Goal: Information Seeking & Learning: Find specific fact

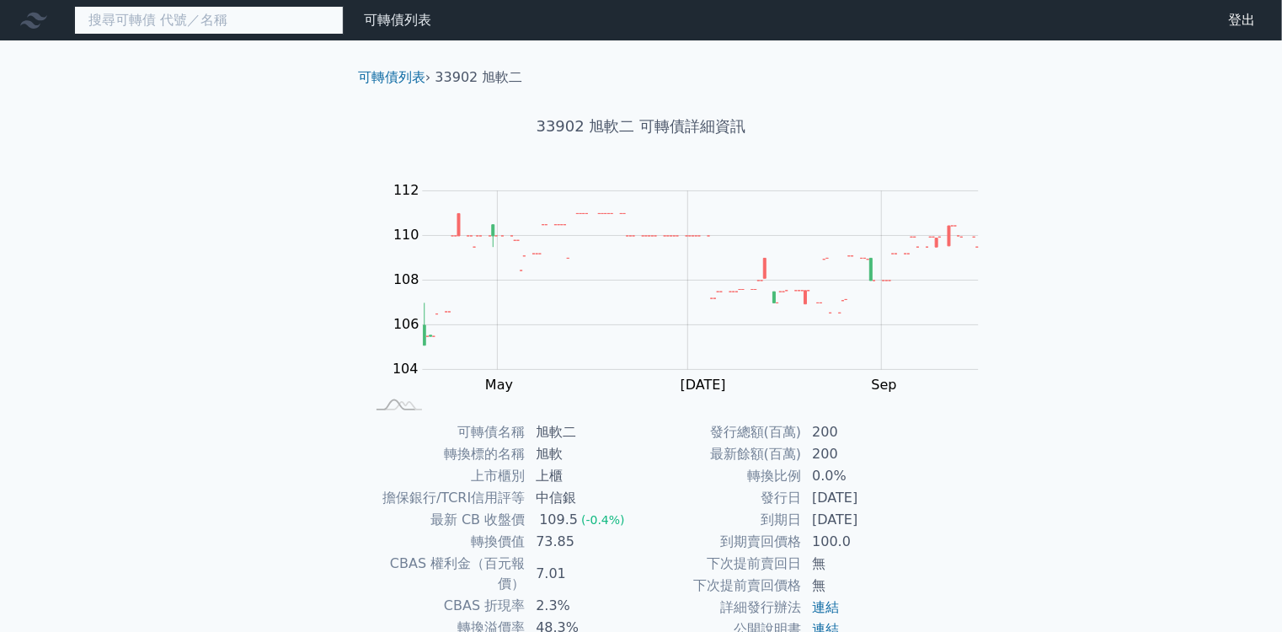
click at [216, 18] on input at bounding box center [208, 20] width 269 height 29
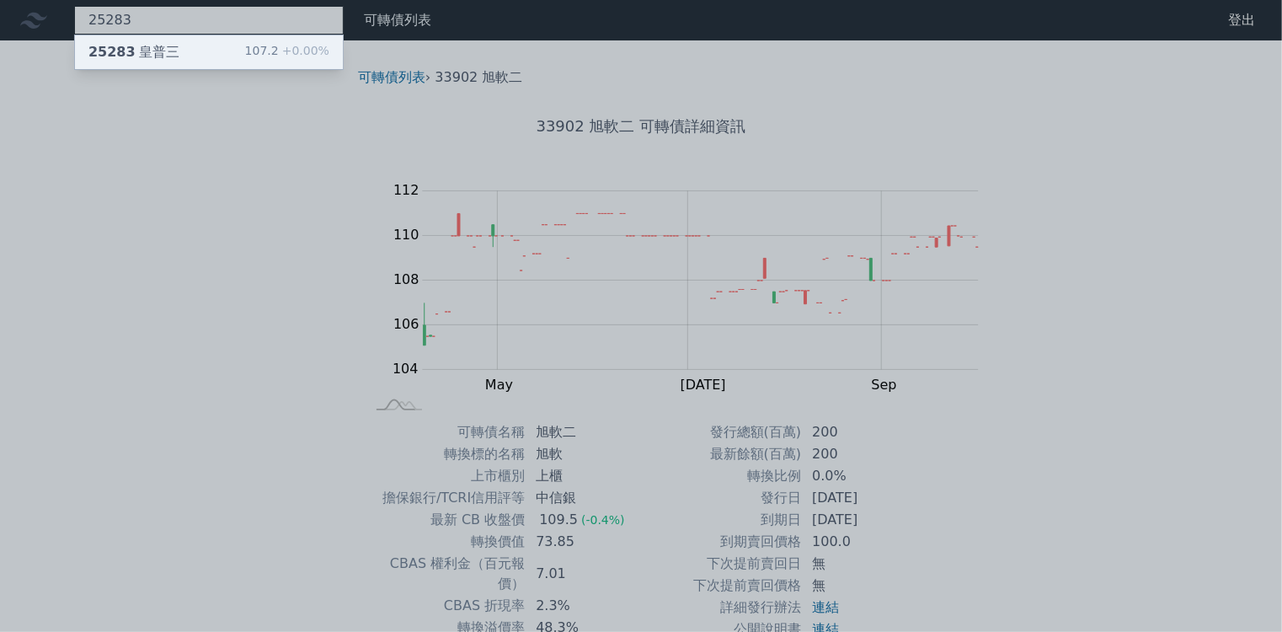
type input "25283"
click at [147, 51] on div "25283 皇普三 107.2 +0.00%" at bounding box center [209, 52] width 268 height 34
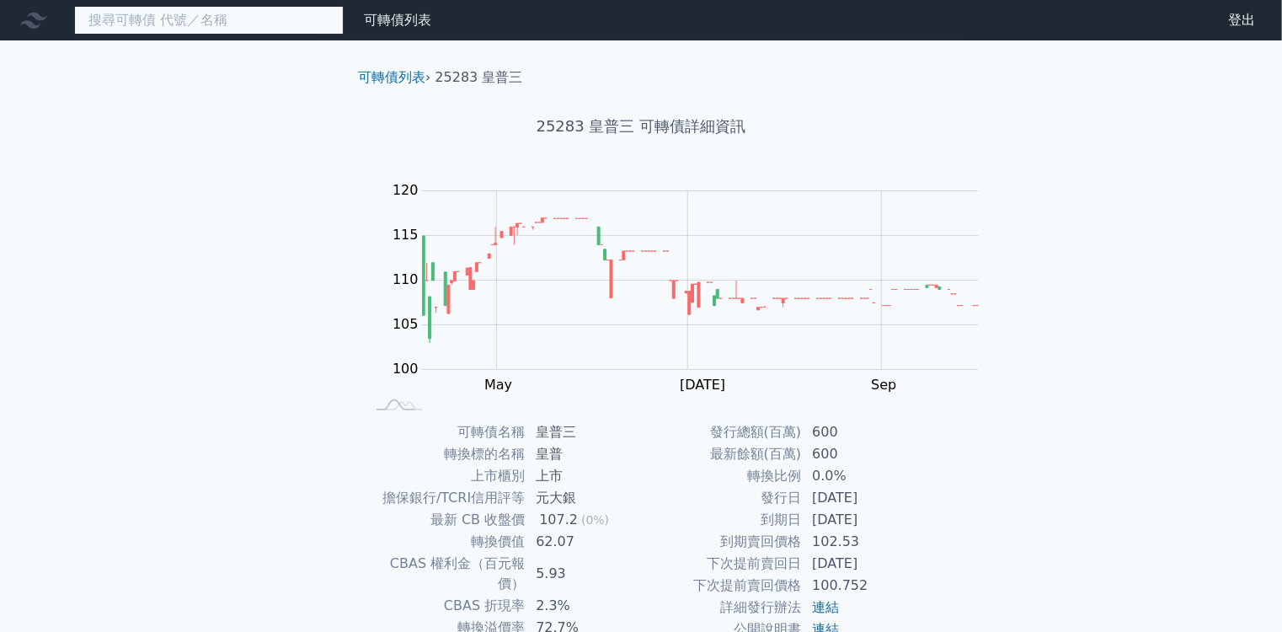
click at [182, 29] on input at bounding box center [208, 20] width 269 height 29
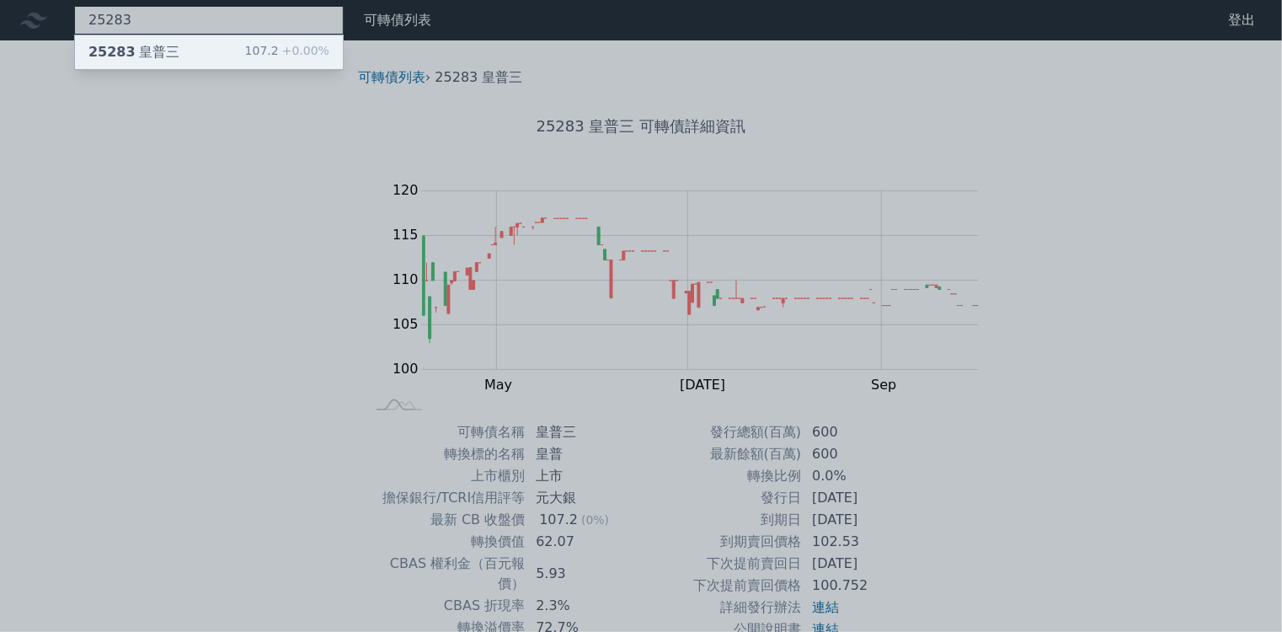
type input "25283"
click at [279, 44] on span "+0.00%" at bounding box center [304, 50] width 51 height 13
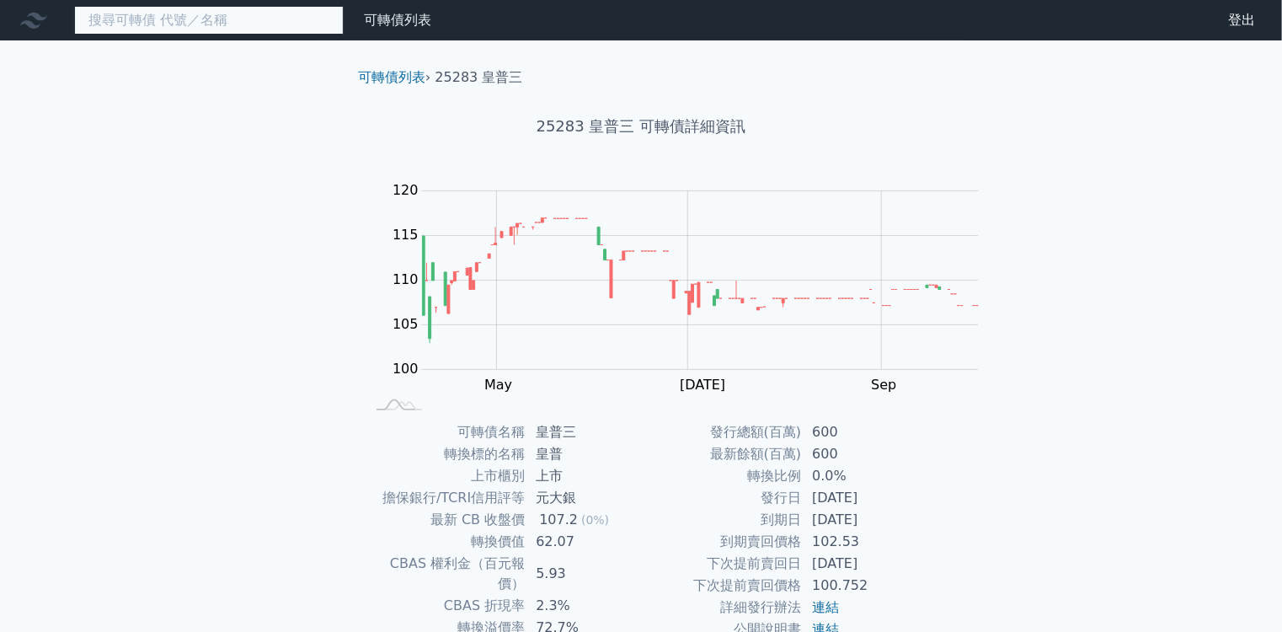
click at [170, 19] on input at bounding box center [208, 20] width 269 height 29
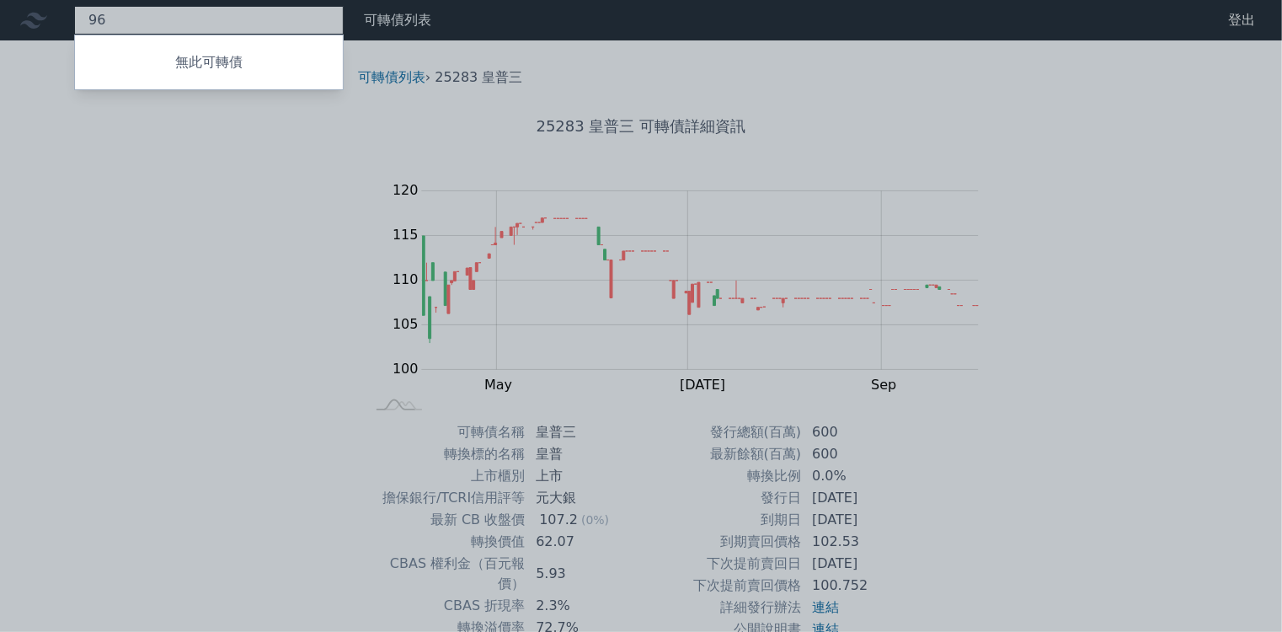
type input "9"
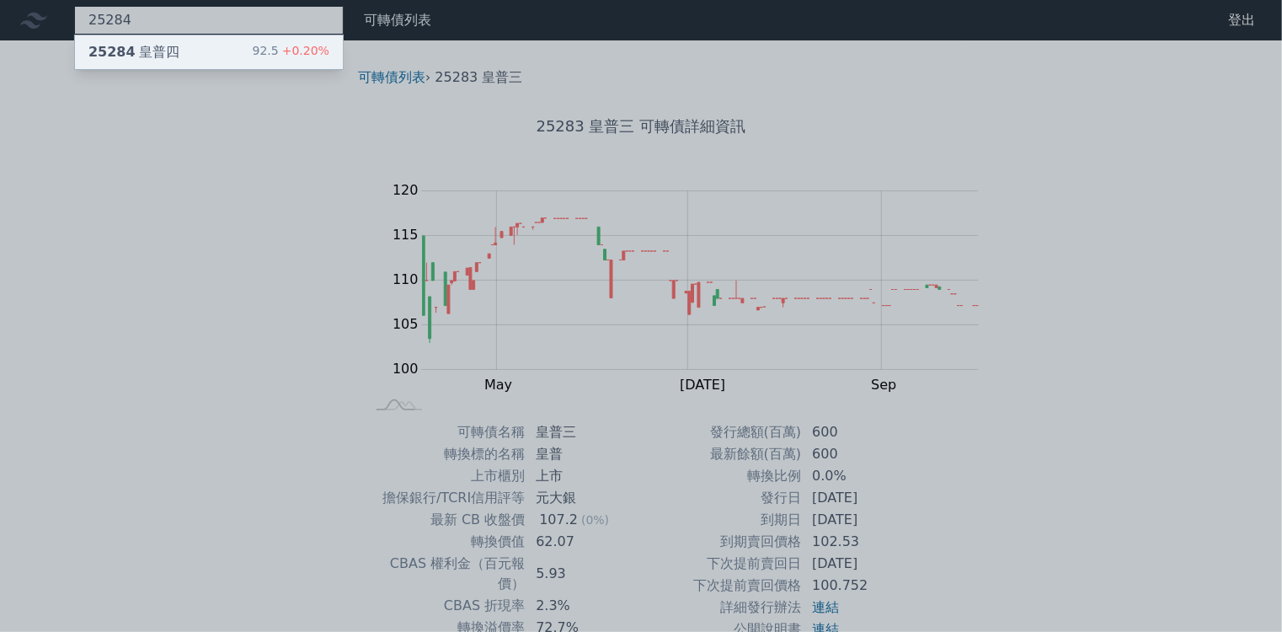
type input "25284"
click at [167, 50] on div "25284 皇普四 92.5 +0.20%" at bounding box center [209, 52] width 268 height 34
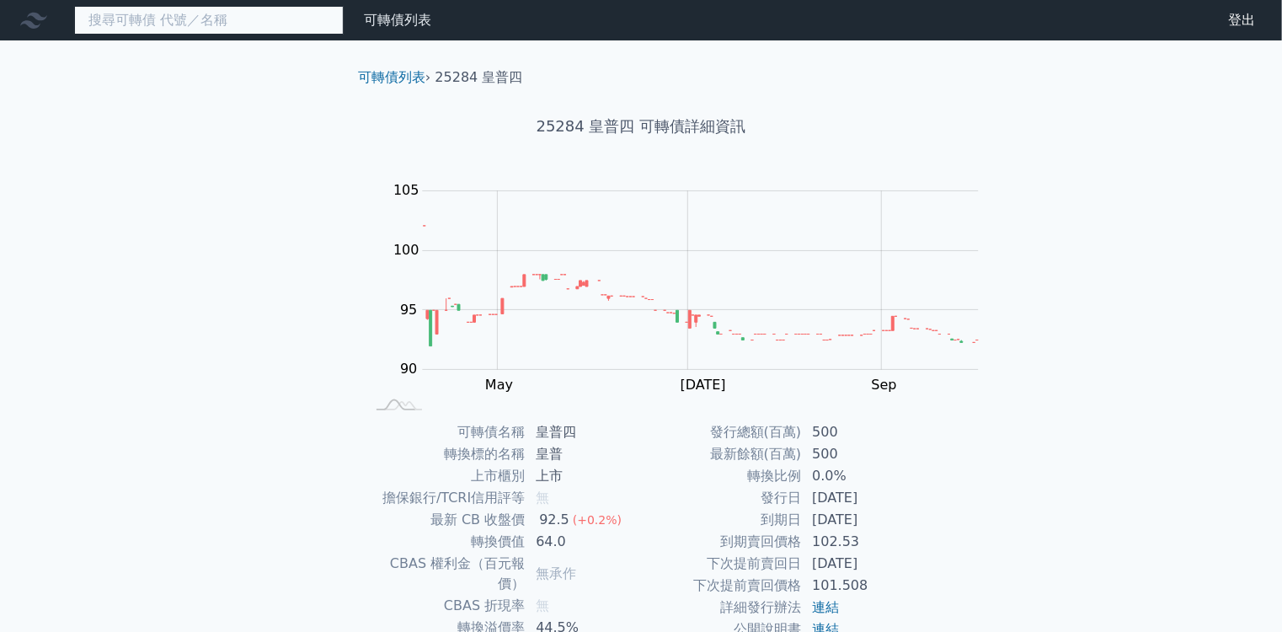
click at [192, 16] on input at bounding box center [208, 20] width 269 height 29
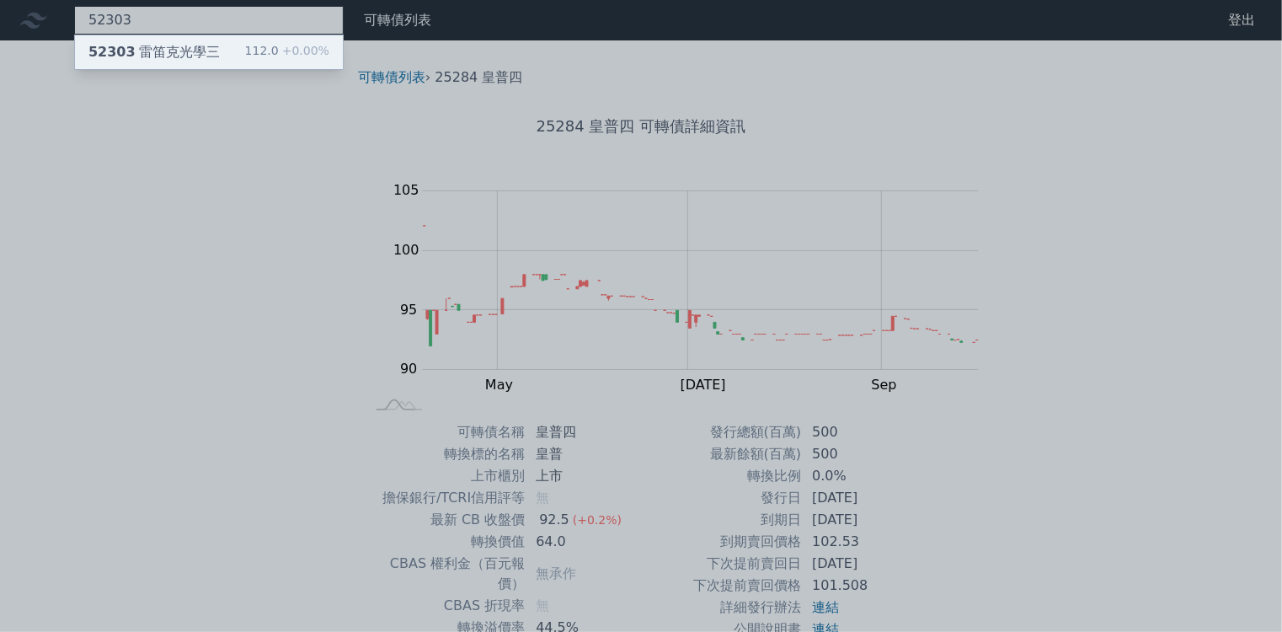
type input "52303"
click at [141, 55] on div "52303 雷笛克光學三" at bounding box center [153, 52] width 131 height 20
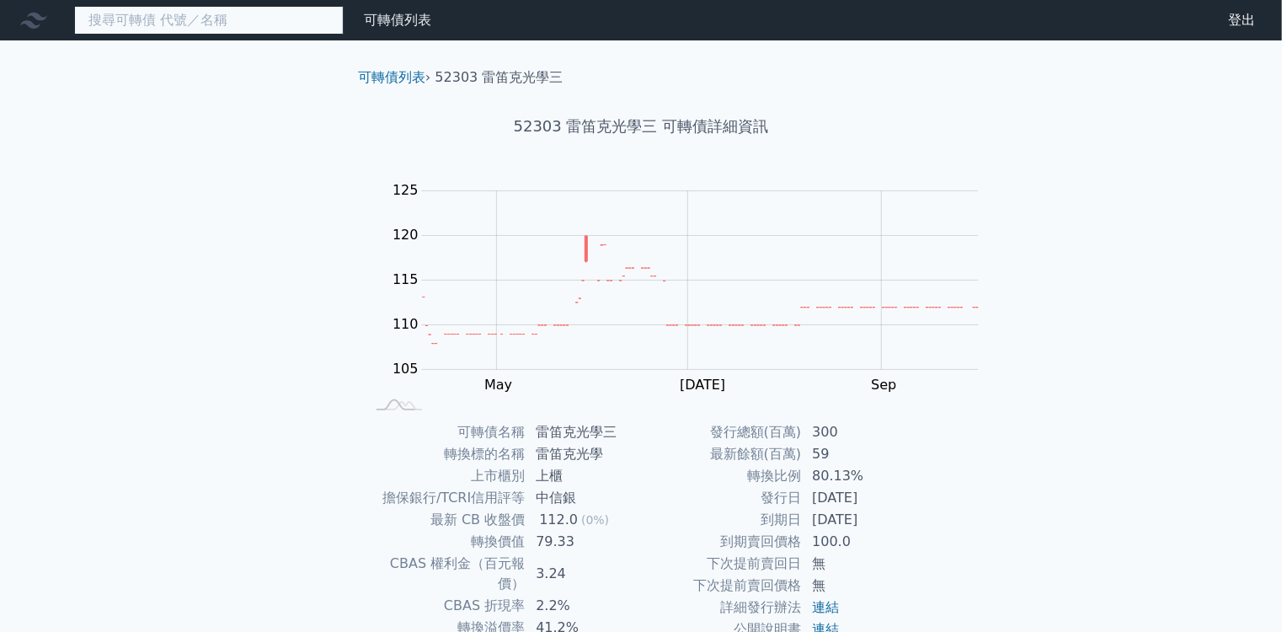
click at [189, 27] on input at bounding box center [208, 20] width 269 height 29
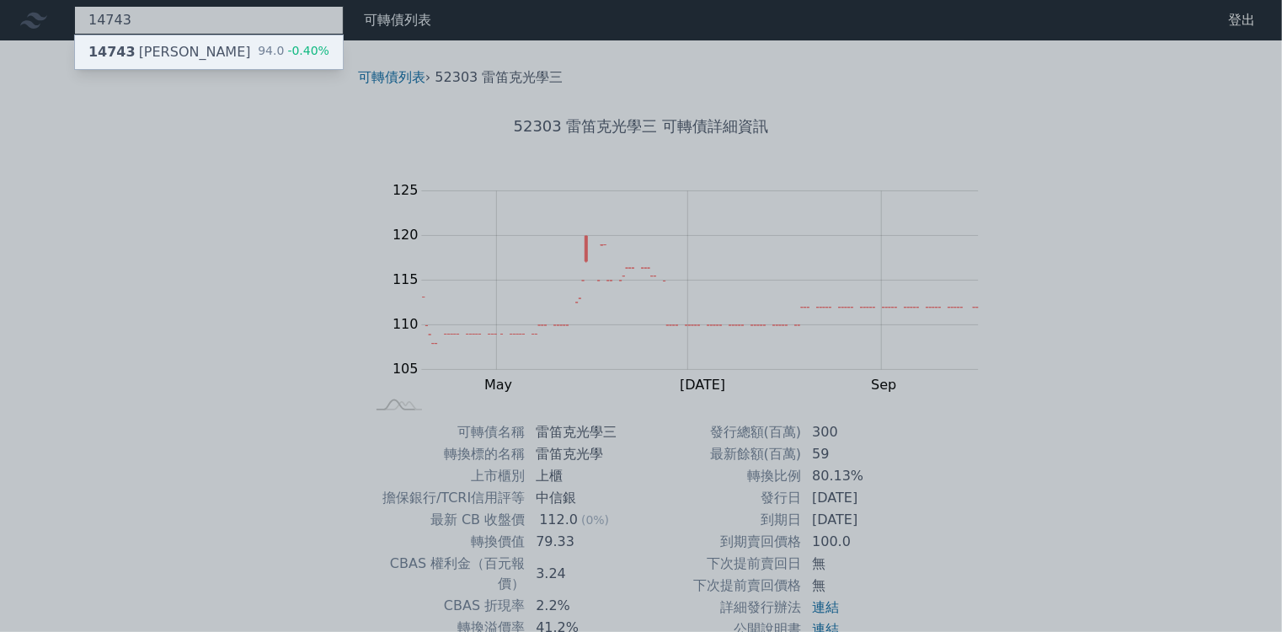
type input "14743"
click at [128, 51] on div "14743 弘裕三" at bounding box center [169, 52] width 163 height 20
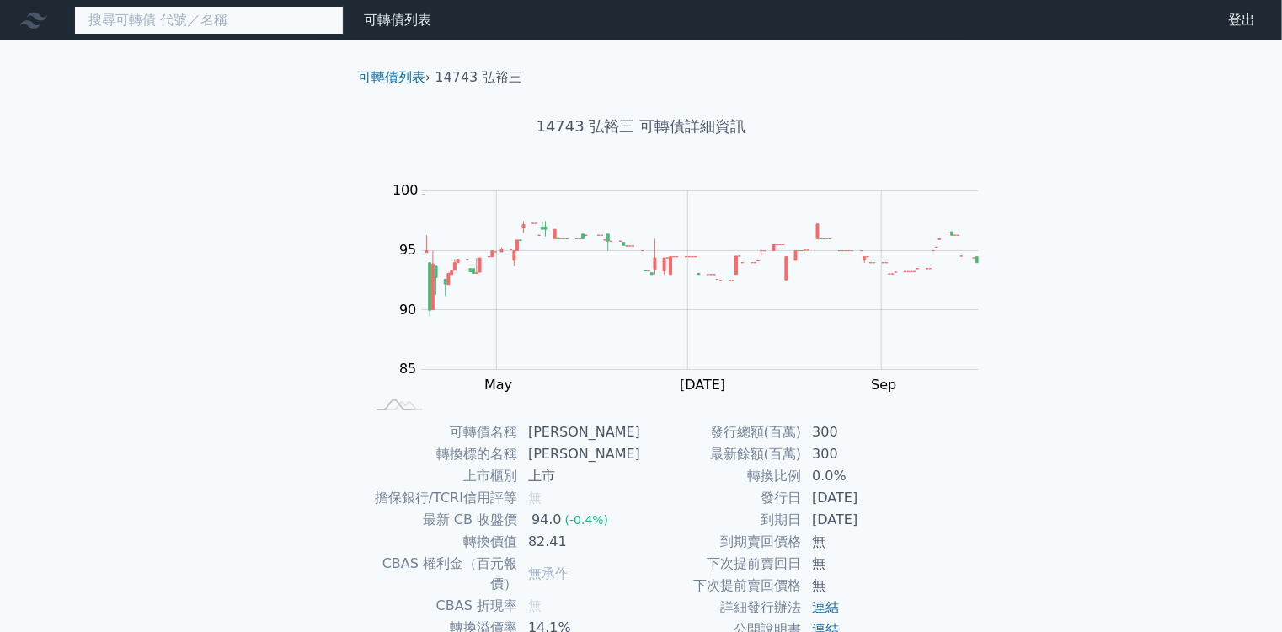
click at [226, 23] on input at bounding box center [208, 20] width 269 height 29
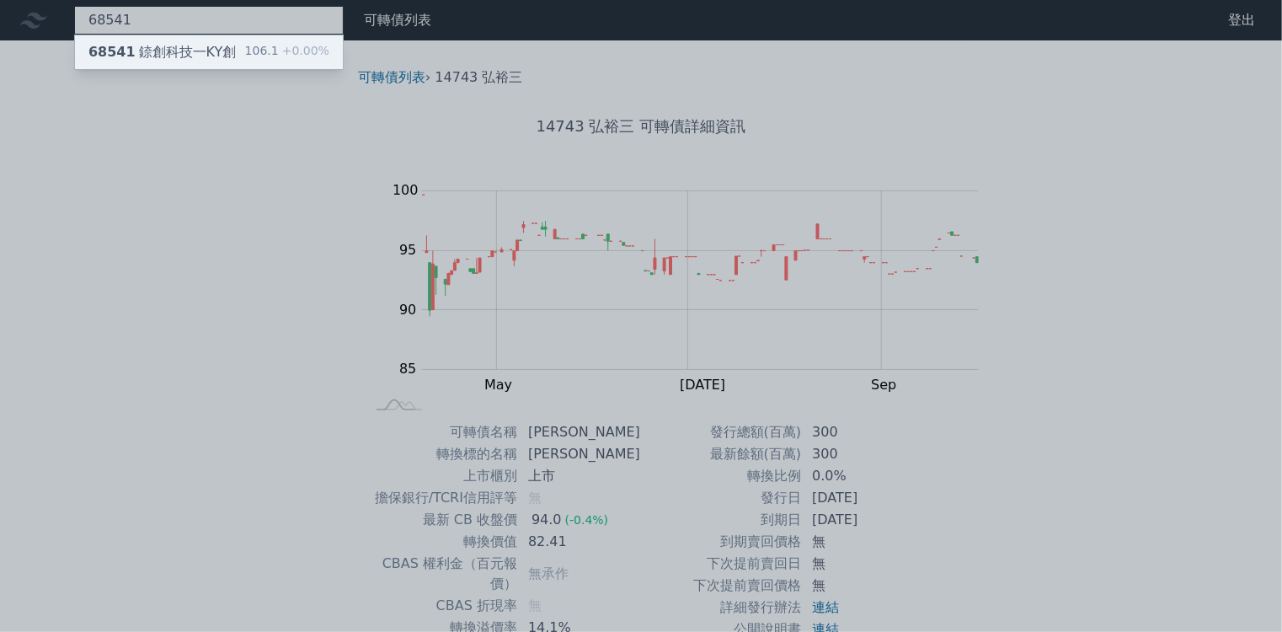
type input "68541"
click at [141, 40] on div "68541 錼創科技一KY創 106.1 +0.00%" at bounding box center [209, 52] width 268 height 34
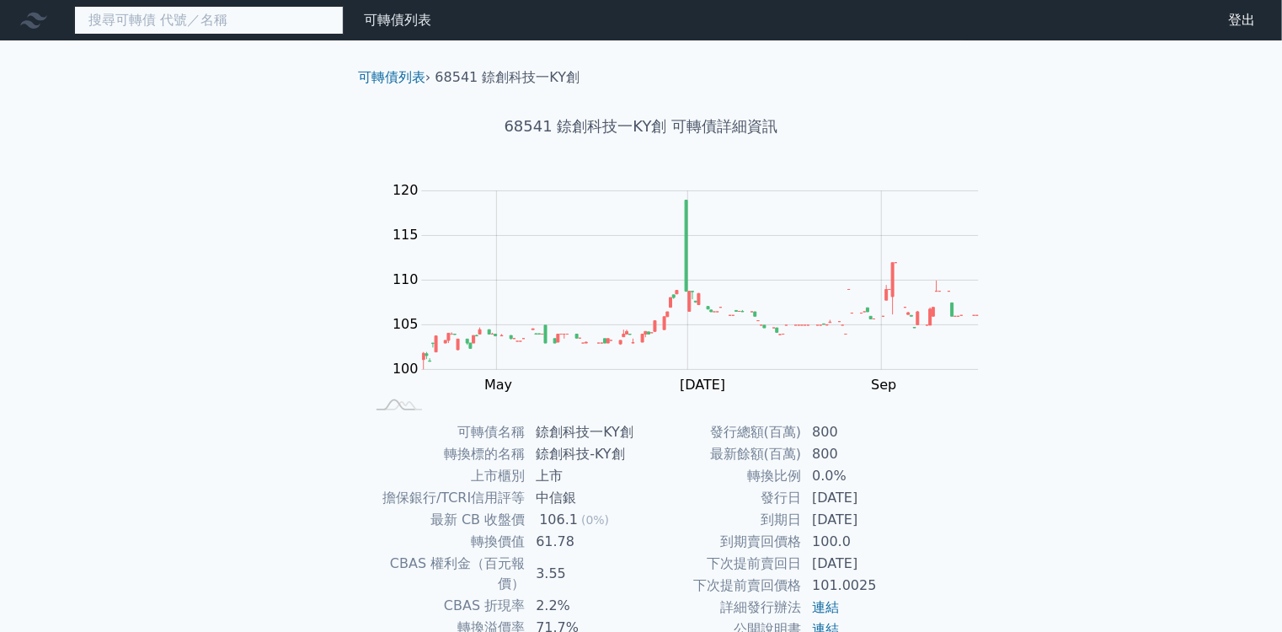
click at [189, 17] on input at bounding box center [208, 20] width 269 height 29
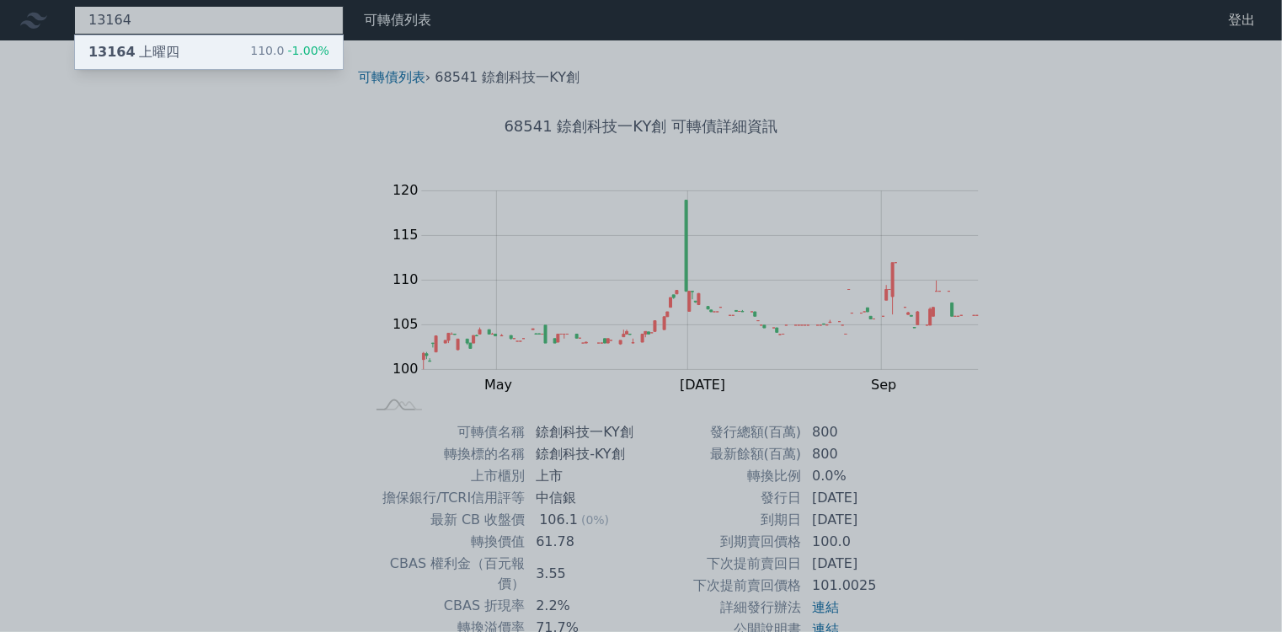
type input "13164"
click at [250, 51] on div "110.0 -1.00%" at bounding box center [289, 52] width 79 height 20
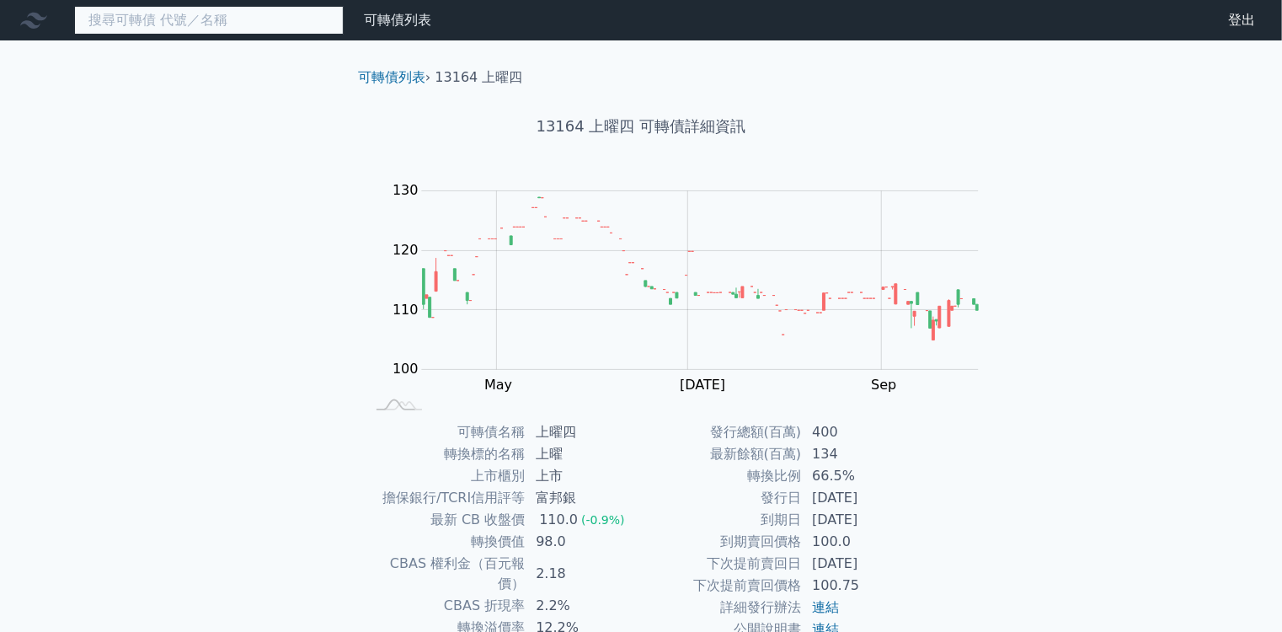
click at [143, 12] on input at bounding box center [208, 20] width 269 height 29
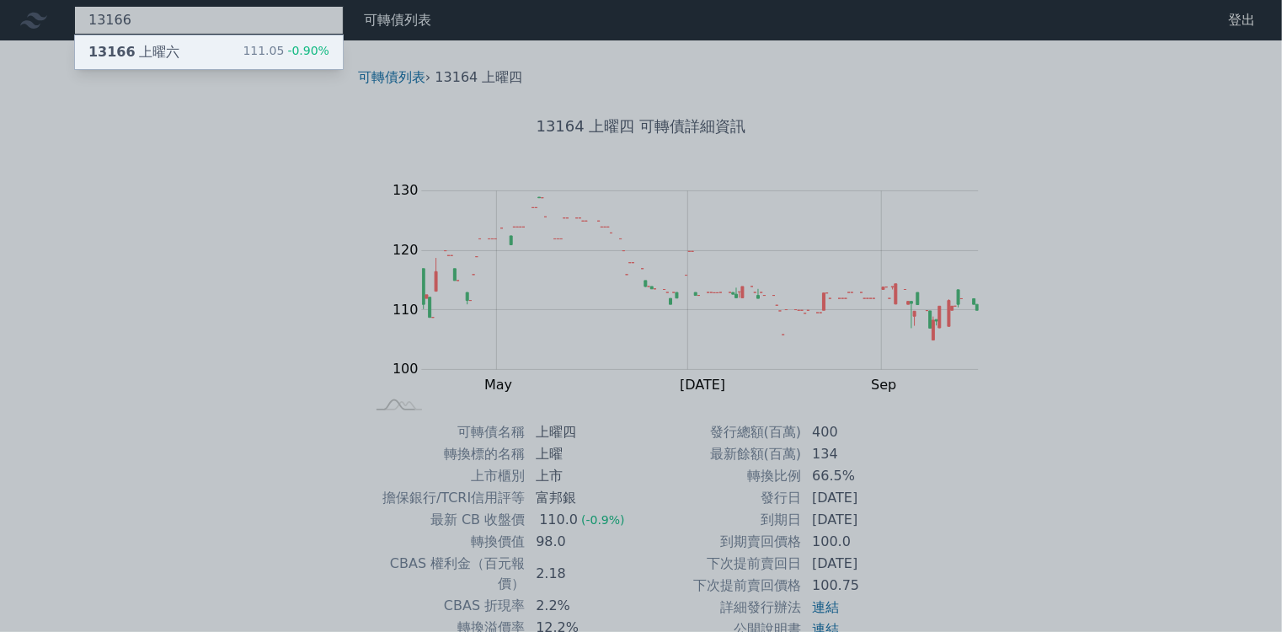
type input "13166"
click at [243, 57] on div "111.05 -0.90%" at bounding box center [286, 52] width 87 height 20
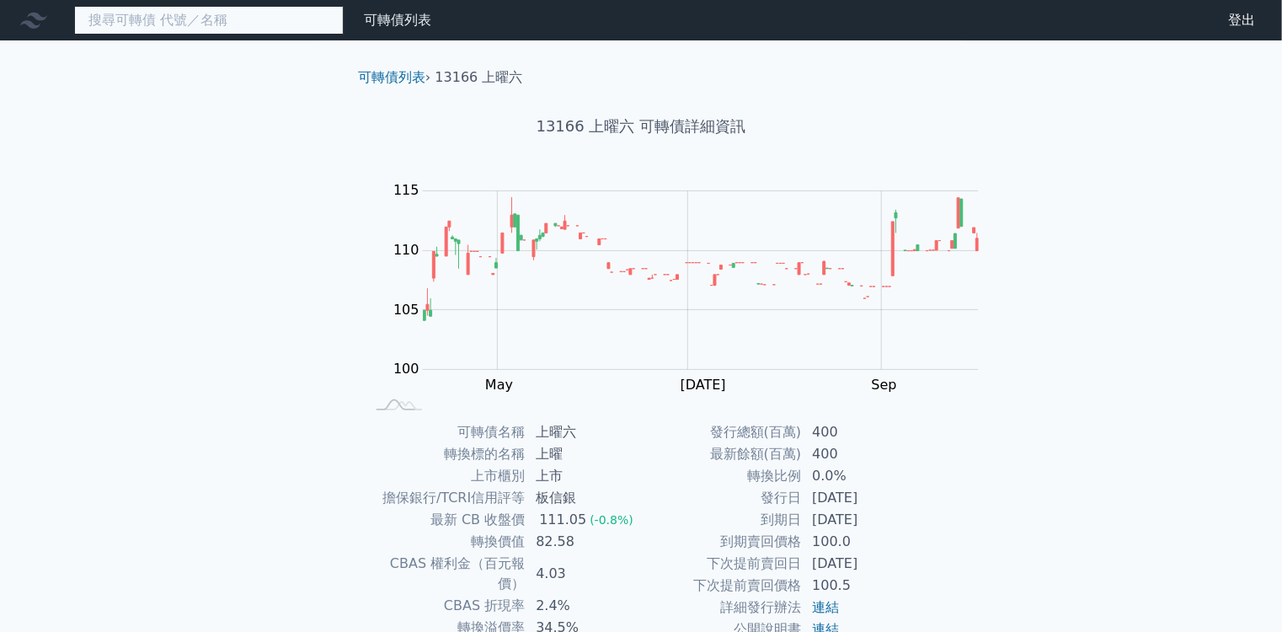
click at [200, 20] on input at bounding box center [208, 20] width 269 height 29
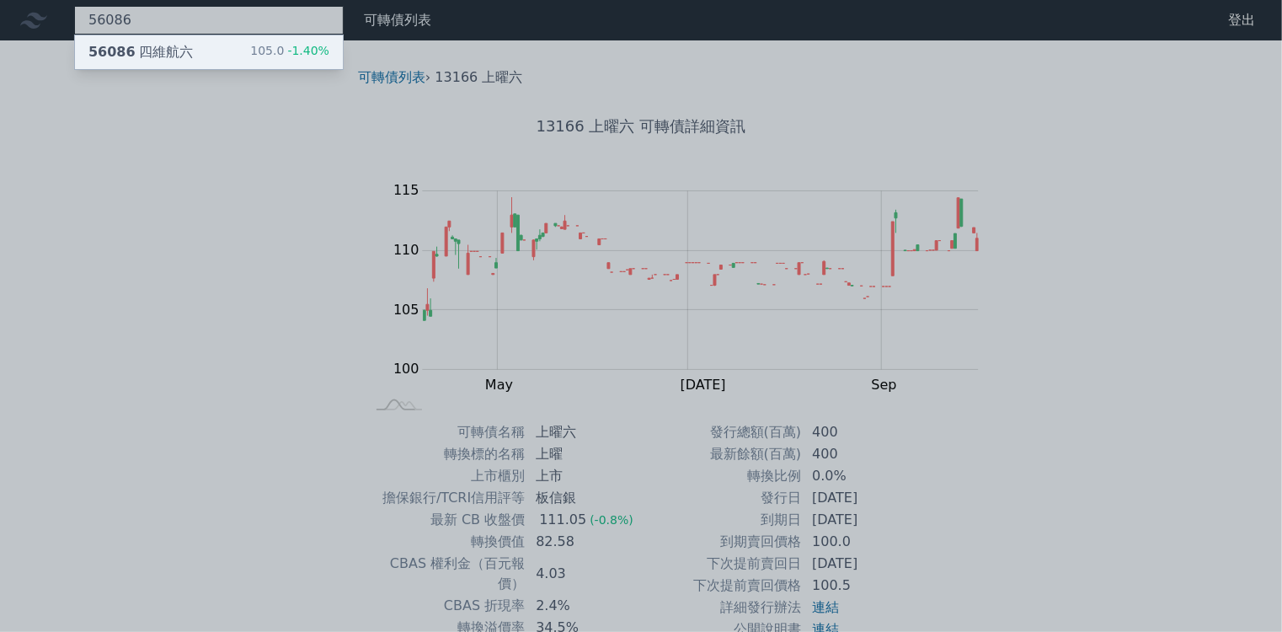
type input "56086"
click at [284, 49] on span "-1.40%" at bounding box center [306, 50] width 45 height 13
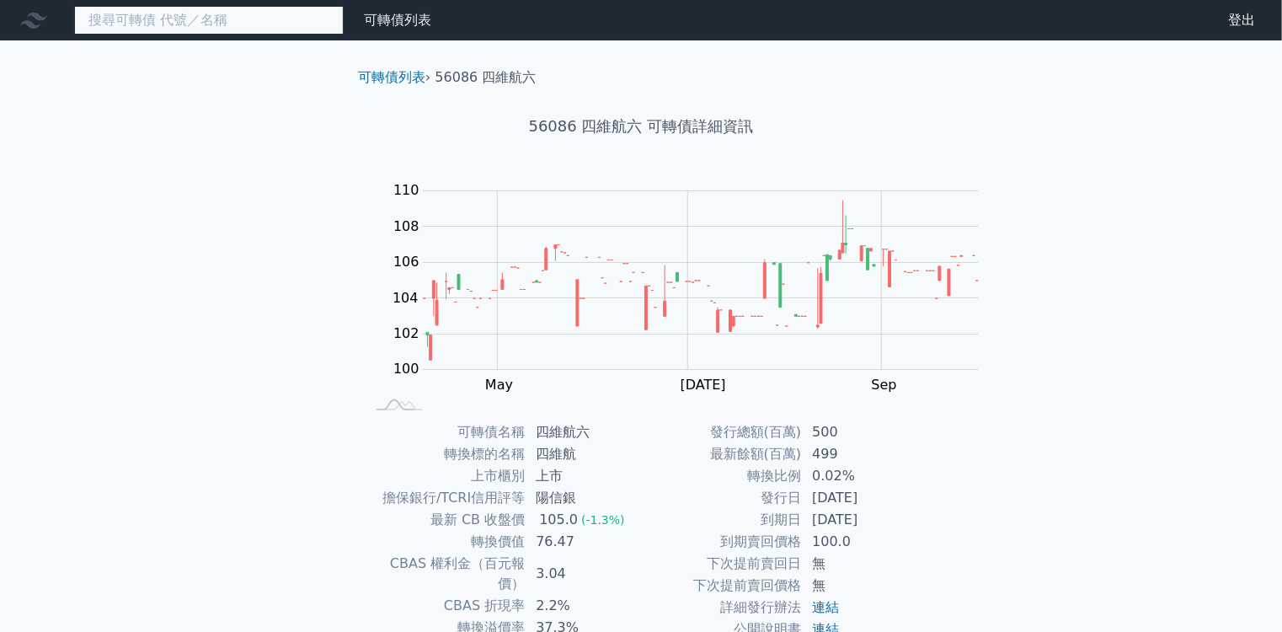
click at [219, 26] on input at bounding box center [208, 20] width 269 height 29
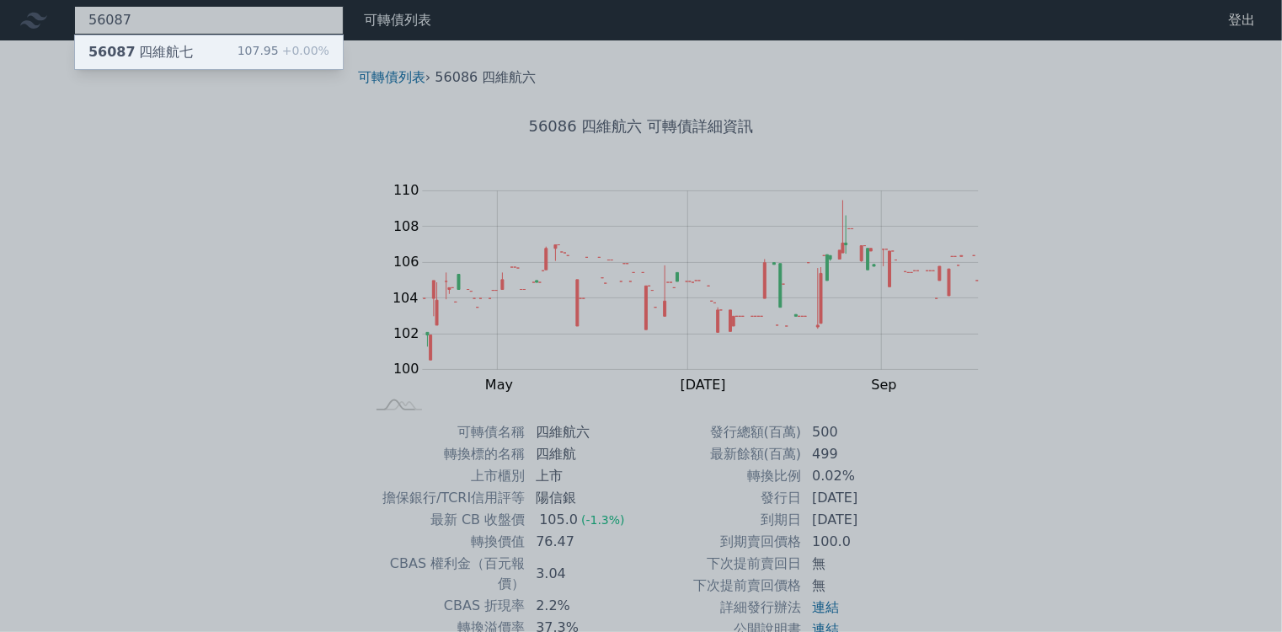
type input "56087"
click at [197, 61] on div "56087 四維航七 107.95 +0.00%" at bounding box center [209, 52] width 268 height 34
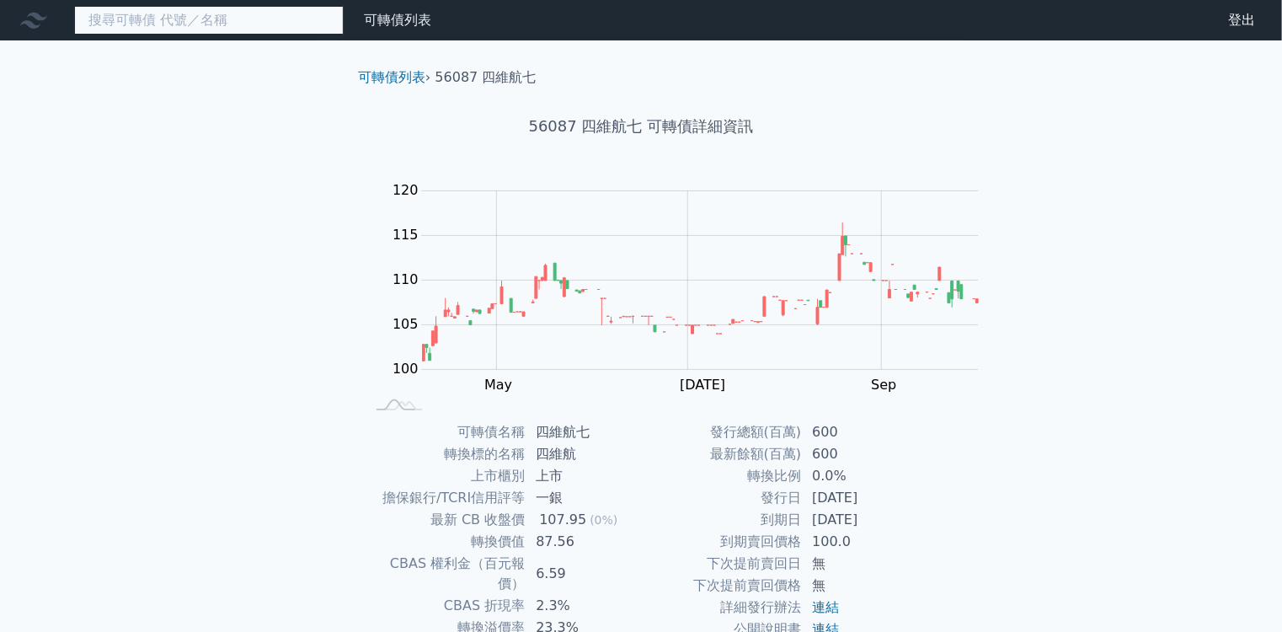
click at [212, 16] on input at bounding box center [208, 20] width 269 height 29
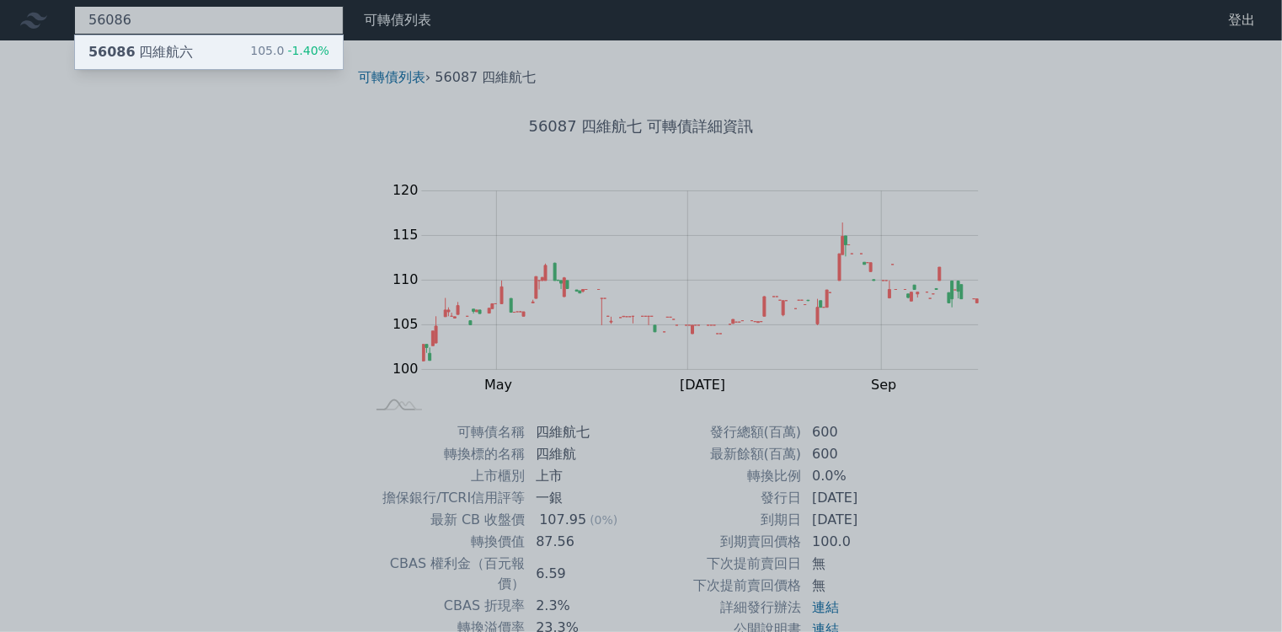
type input "56086"
click at [250, 53] on div "105.0 -1.40%" at bounding box center [289, 52] width 79 height 20
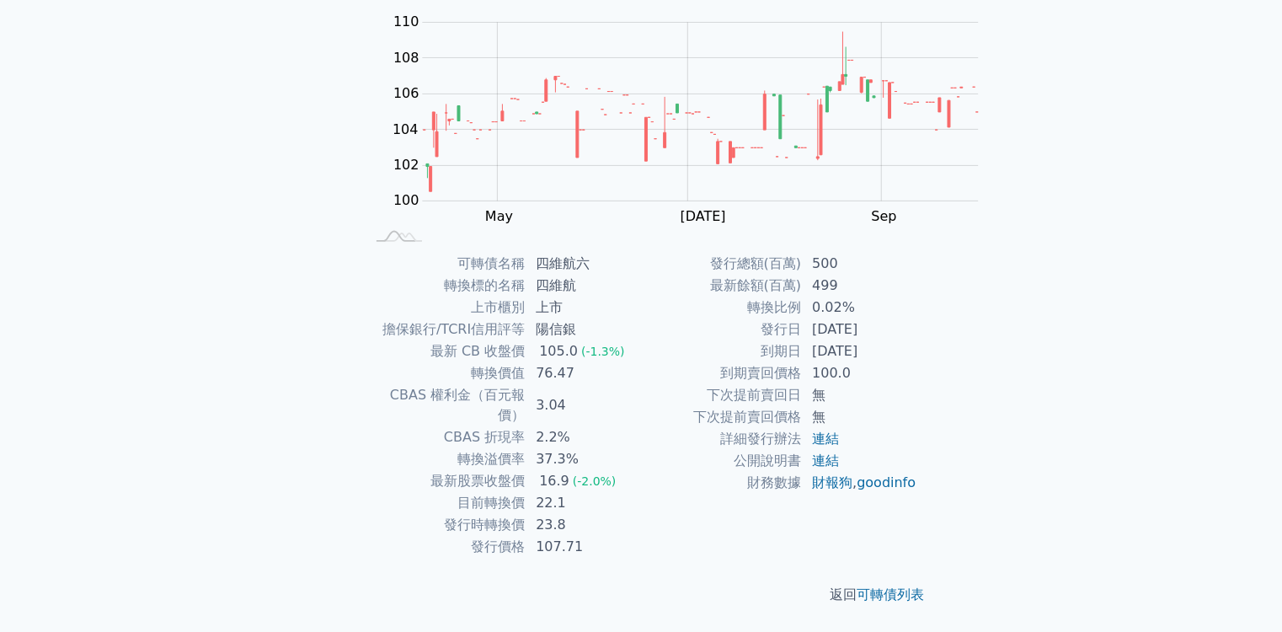
scroll to position [317, 0]
